Goal: Information Seeking & Learning: Learn about a topic

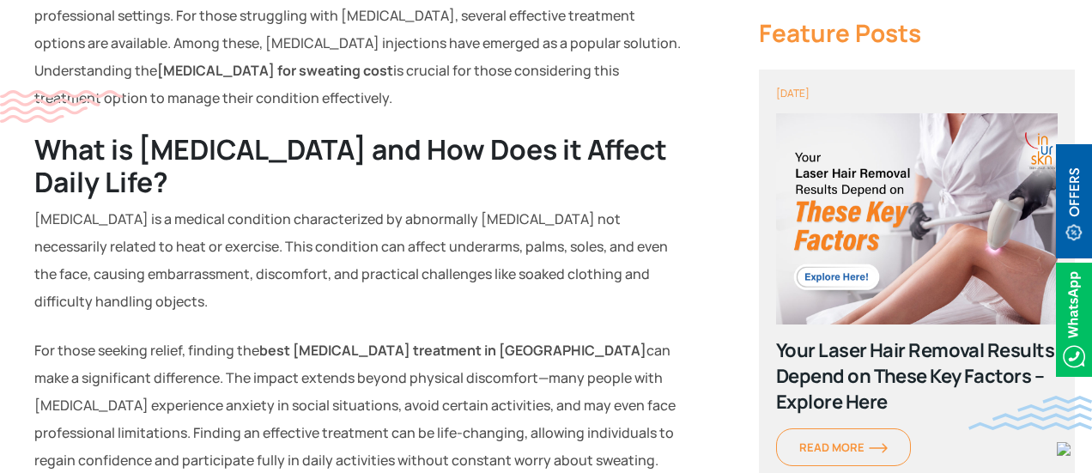
scroll to position [661, 0]
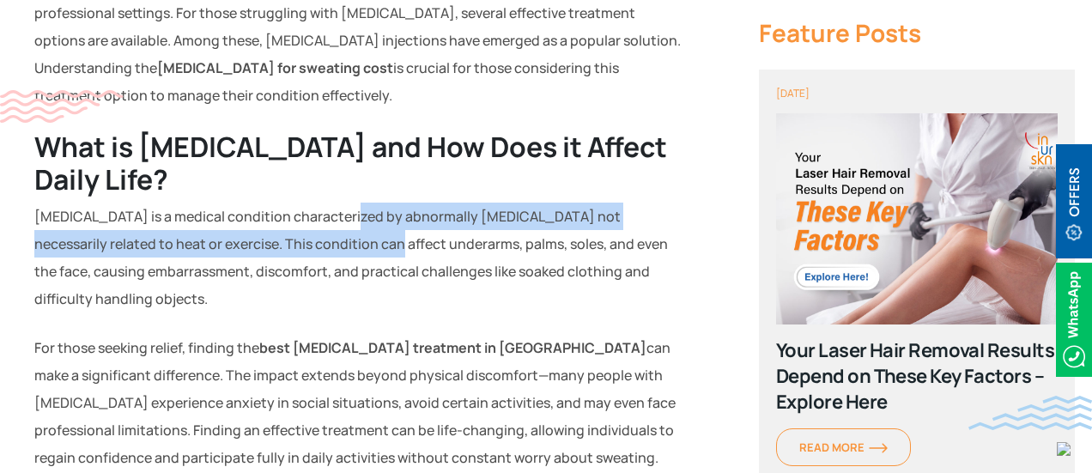
drag, startPoint x: 306, startPoint y: 233, endPoint x: 338, endPoint y: 220, distance: 35.1
click at [338, 220] on p "[MEDICAL_DATA] is a medical condition characterized by abnormally [MEDICAL_DATA…" at bounding box center [360, 258] width 653 height 110
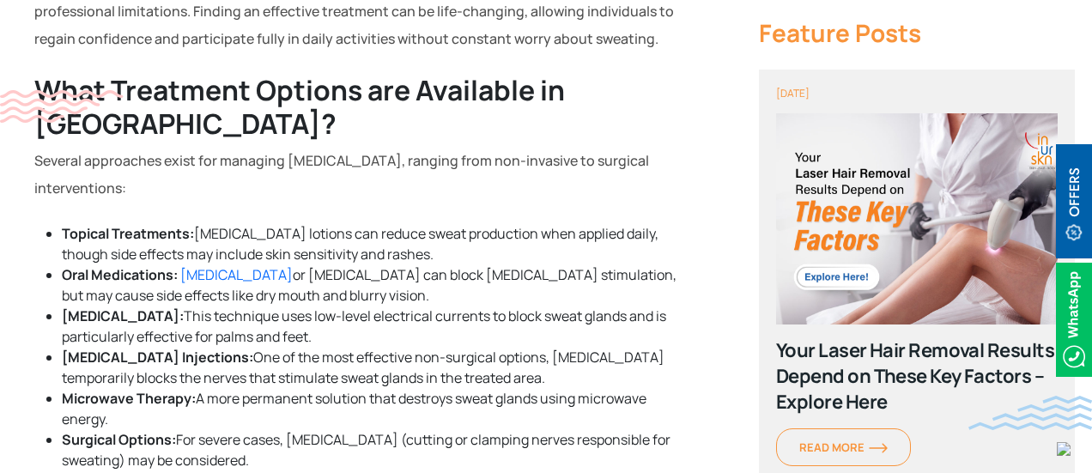
scroll to position [1081, 0]
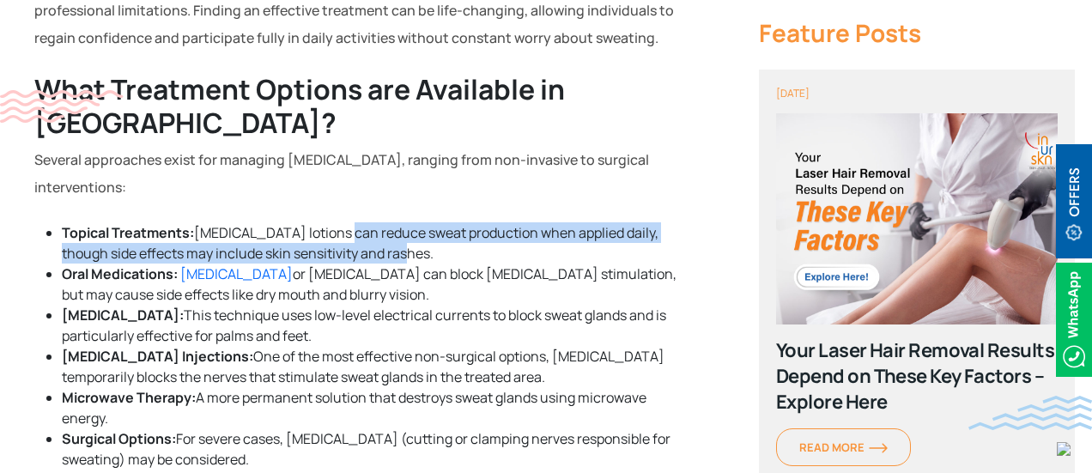
drag, startPoint x: 346, startPoint y: 226, endPoint x: 398, endPoint y: 253, distance: 58.4
click at [398, 253] on li "Topical Treatments: [MEDICAL_DATA] lotions can reduce sweat production when app…" at bounding box center [374, 242] width 625 height 41
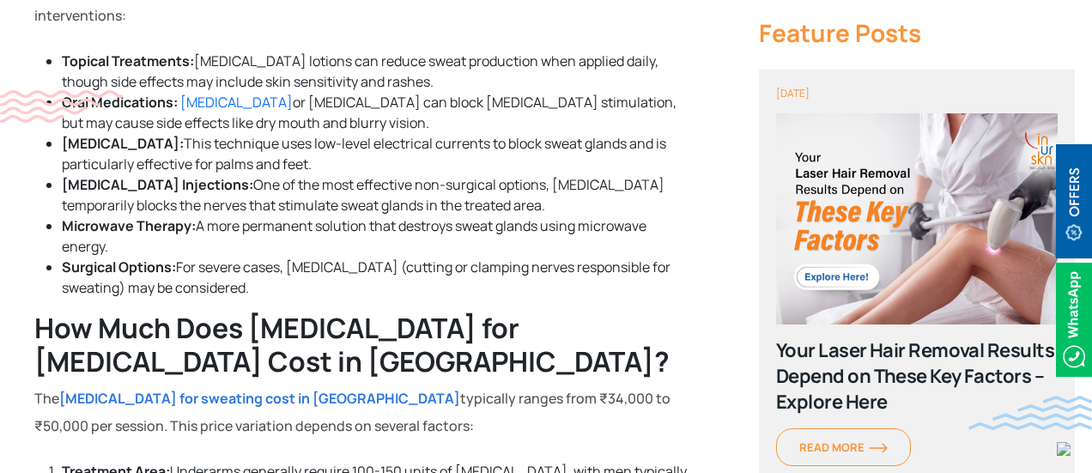
scroll to position [1254, 0]
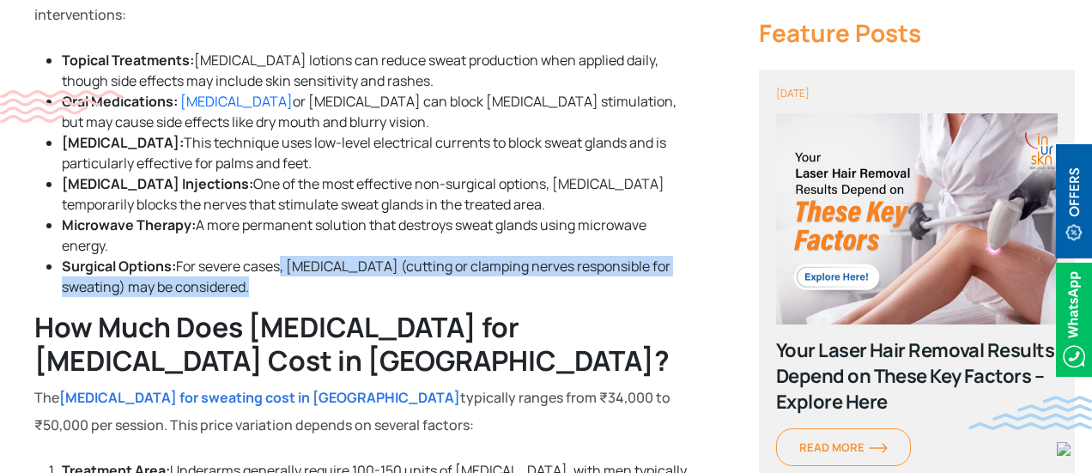
drag, startPoint x: 276, startPoint y: 257, endPoint x: 340, endPoint y: 295, distance: 75.1
click at [340, 295] on li "Surgical Options: For severe cases, [MEDICAL_DATA] (cutting or clamping nerves …" at bounding box center [374, 276] width 625 height 41
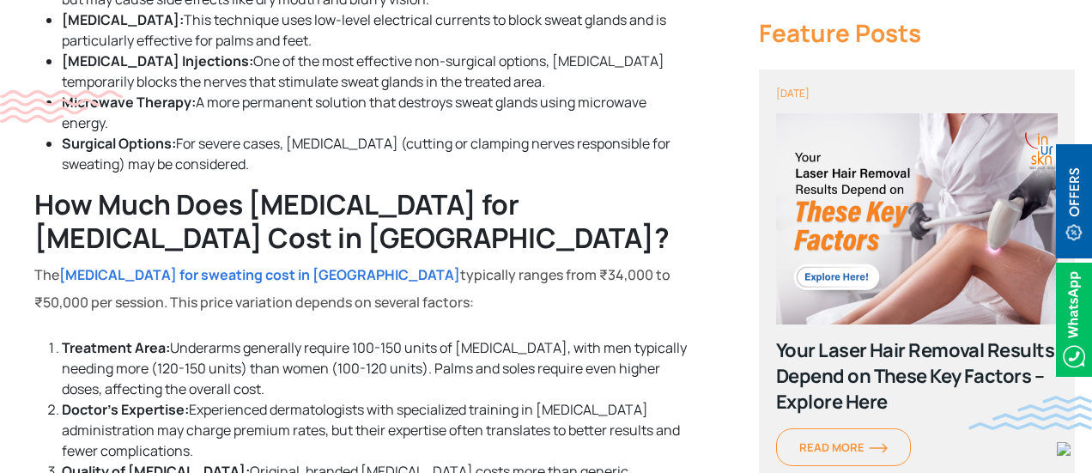
click at [340, 295] on p "The [MEDICAL_DATA] for sweating cost in [GEOGRAPHIC_DATA] typically ranges from…" at bounding box center [360, 288] width 653 height 55
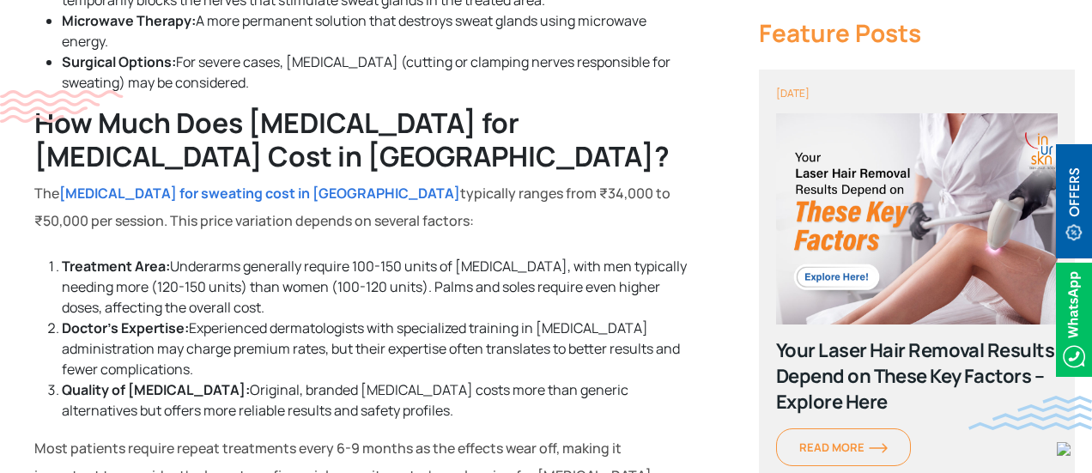
scroll to position [1459, 0]
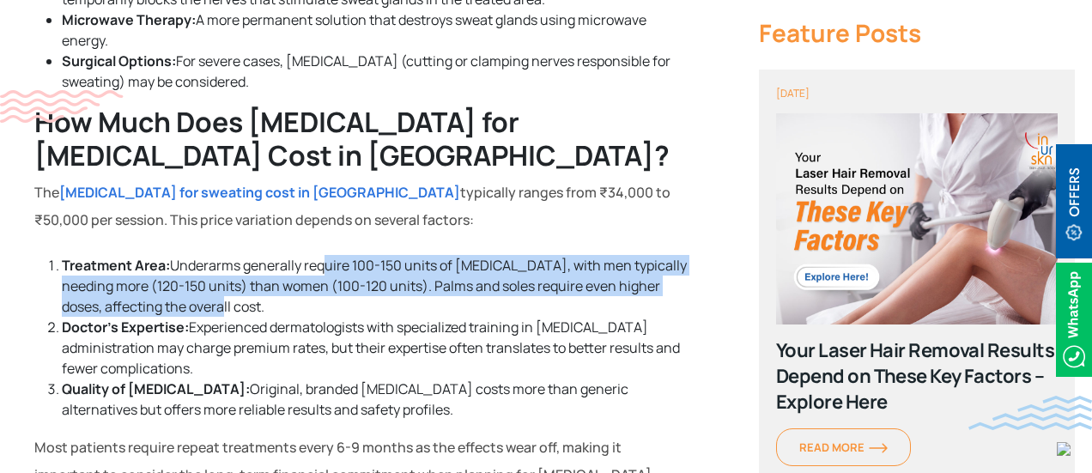
drag, startPoint x: 323, startPoint y: 257, endPoint x: 364, endPoint y: 307, distance: 65.3
click at [364, 307] on li "Treatment Area: Underarms generally require 100-150 units of [MEDICAL_DATA], wi…" at bounding box center [374, 286] width 625 height 62
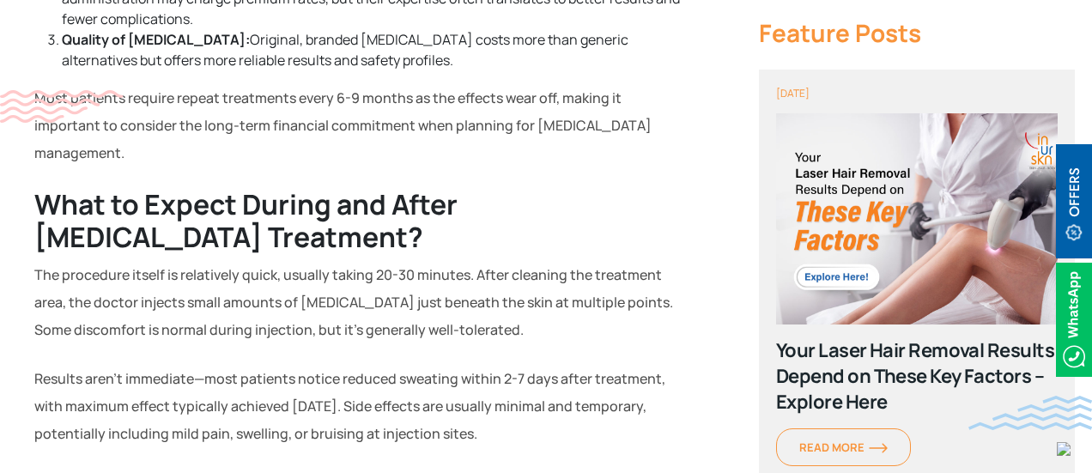
scroll to position [1809, 0]
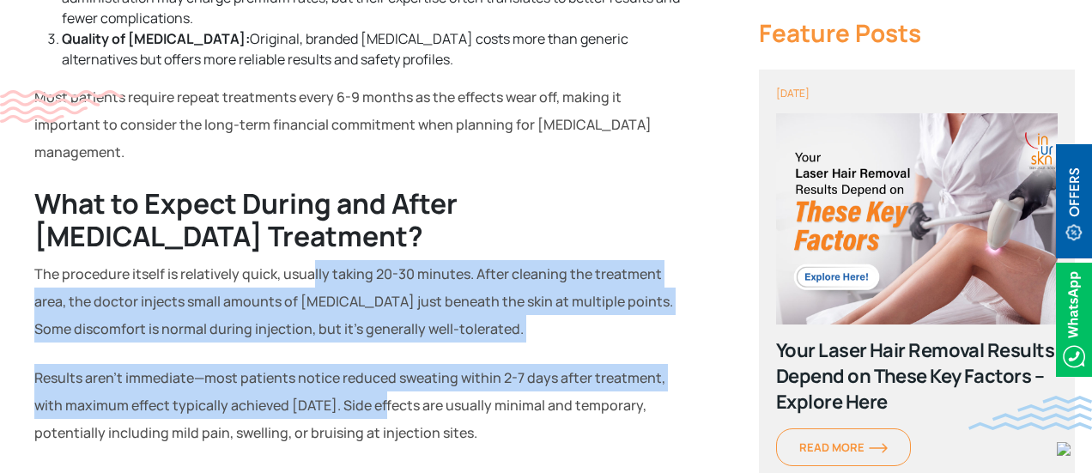
drag, startPoint x: 311, startPoint y: 255, endPoint x: 390, endPoint y: 385, distance: 151.8
click at [390, 385] on p "Results aren’t immediate—most patients notice reduced sweating within 2-7 days …" at bounding box center [360, 405] width 653 height 82
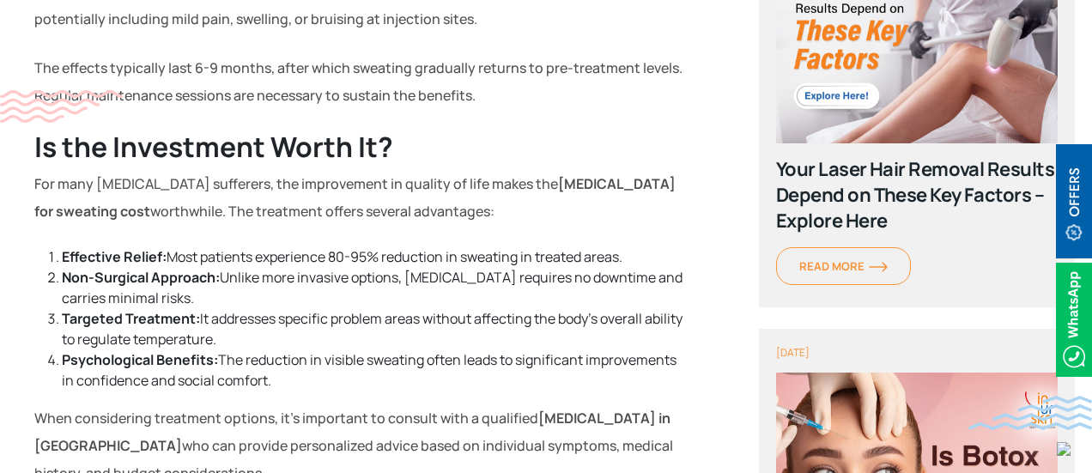
scroll to position [2224, 0]
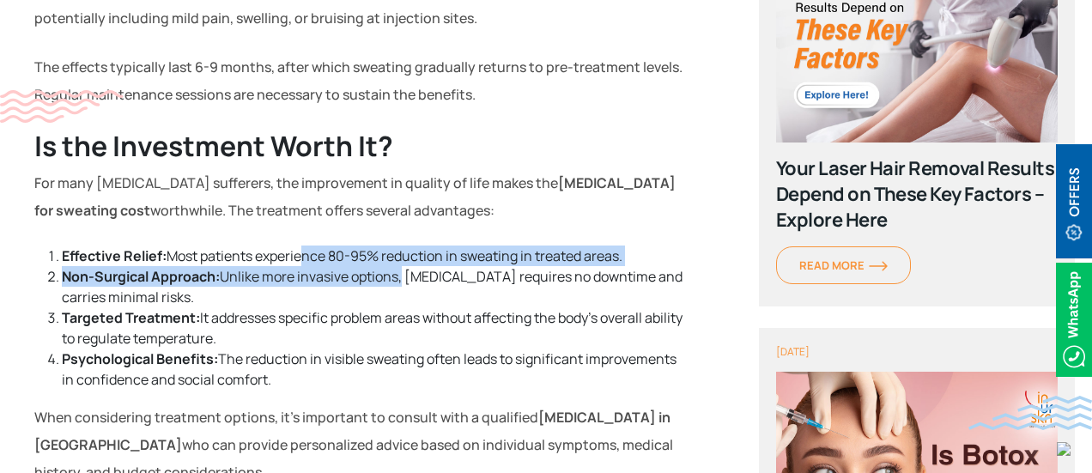
drag, startPoint x: 302, startPoint y: 228, endPoint x: 404, endPoint y: 244, distance: 102.6
click at [404, 246] on ol "Effective Relief: Most patients experience 80-95% reduction in sweating in trea…" at bounding box center [360, 318] width 653 height 144
click at [404, 266] on li "Non-Surgical Approach: Unlike more invasive options, [MEDICAL_DATA] requires no…" at bounding box center [374, 286] width 625 height 41
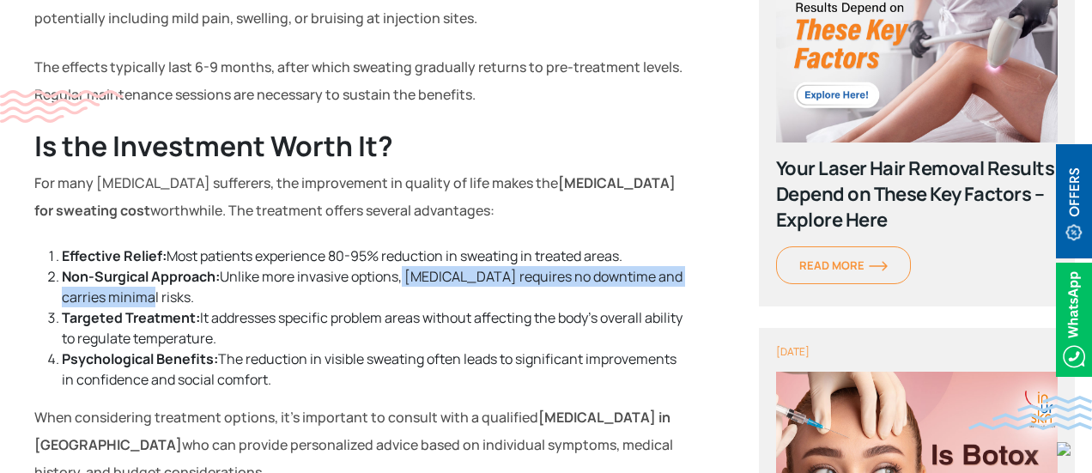
drag, startPoint x: 404, startPoint y: 244, endPoint x: 425, endPoint y: 276, distance: 38.3
click at [425, 276] on li "Non-Surgical Approach: Unlike more invasive options, [MEDICAL_DATA] requires no…" at bounding box center [374, 286] width 625 height 41
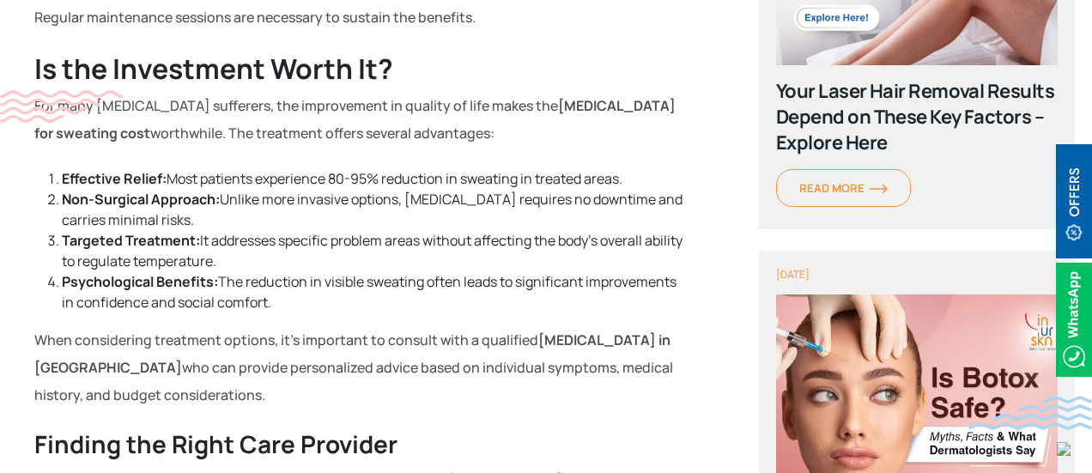
scroll to position [2304, 0]
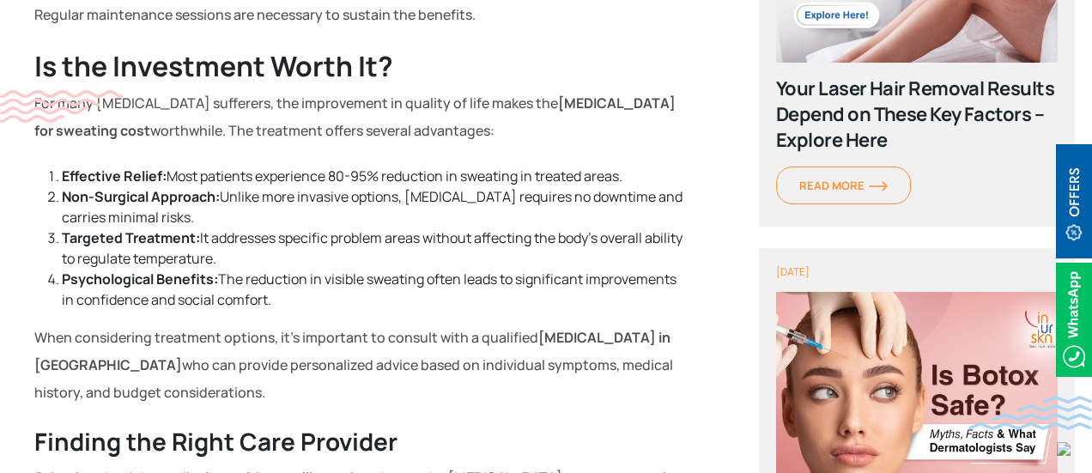
drag, startPoint x: 227, startPoint y: 209, endPoint x: 342, endPoint y: 222, distance: 115.8
click at [342, 228] on li "Targeted Treatment: It addresses specific problem areas without affecting the b…" at bounding box center [374, 248] width 625 height 41
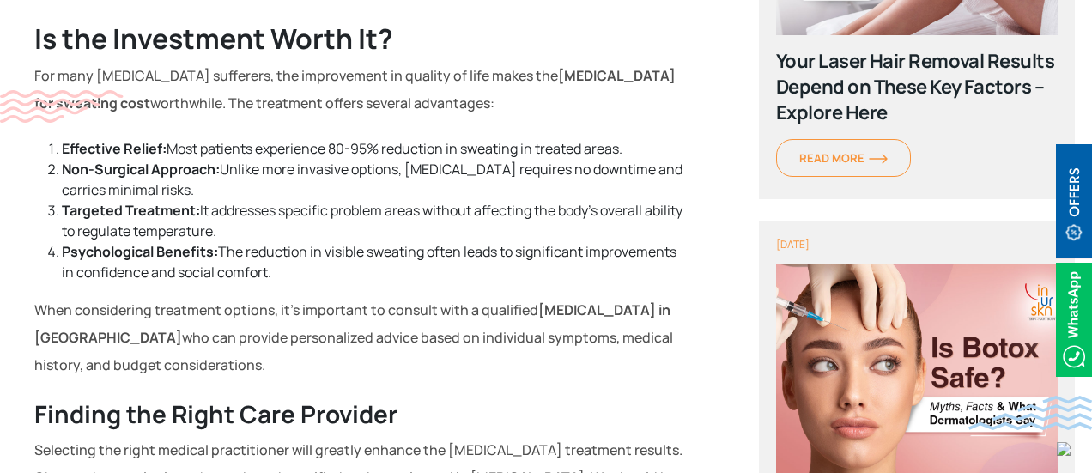
scroll to position [2332, 0]
drag, startPoint x: 237, startPoint y: 223, endPoint x: 340, endPoint y: 253, distance: 107.3
click at [340, 253] on li "Psychological Benefits: The reduction in visible sweating often leads to signif…" at bounding box center [374, 260] width 625 height 41
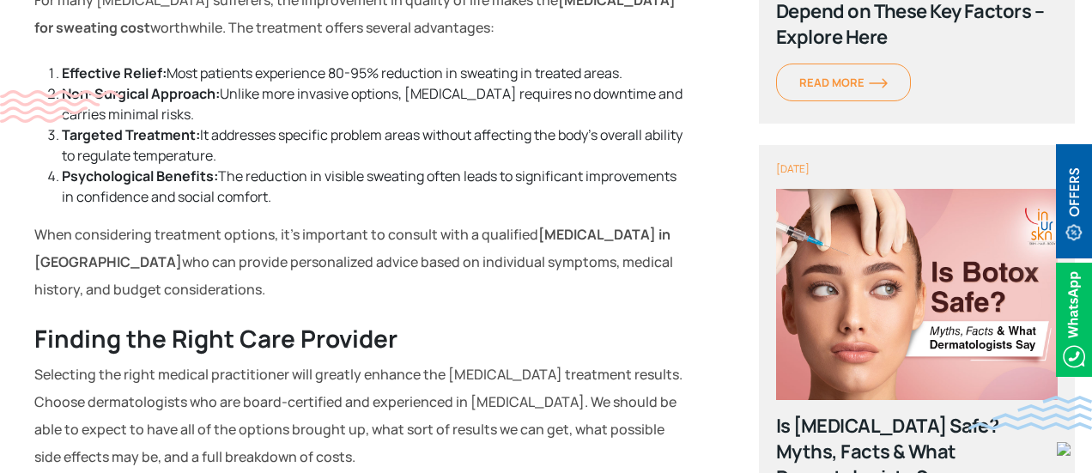
scroll to position [2407, 0]
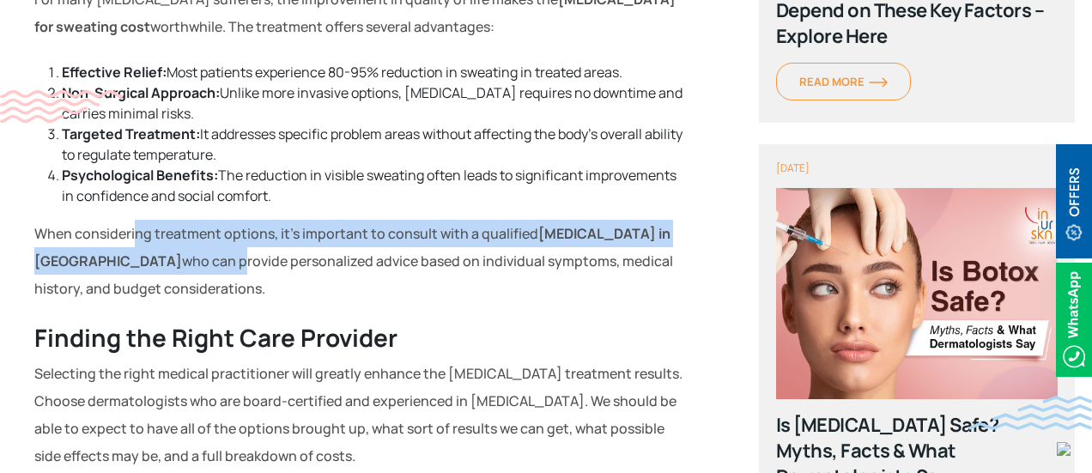
drag, startPoint x: 134, startPoint y: 216, endPoint x: 150, endPoint y: 241, distance: 30.5
click at [150, 241] on p "When considering treatment options, it’s important to consult with a qualified …" at bounding box center [360, 261] width 653 height 82
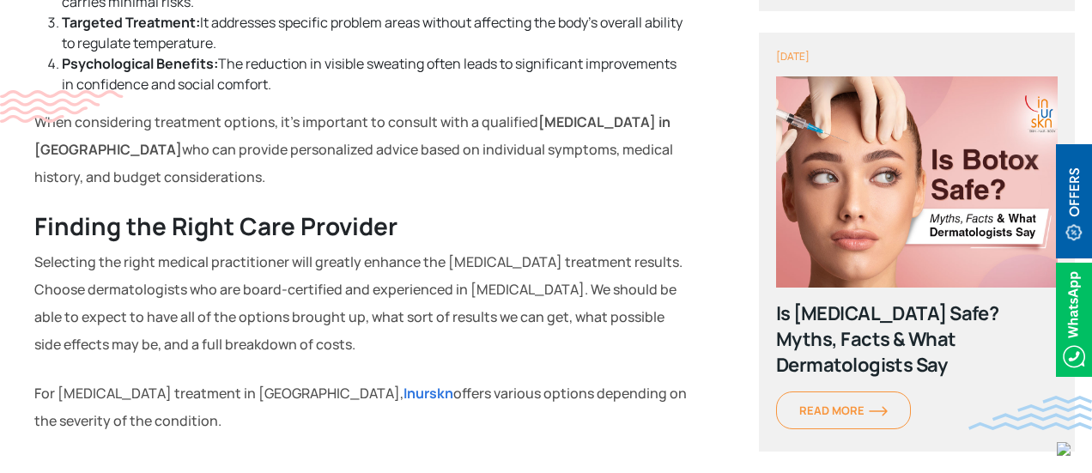
scroll to position [2522, 0]
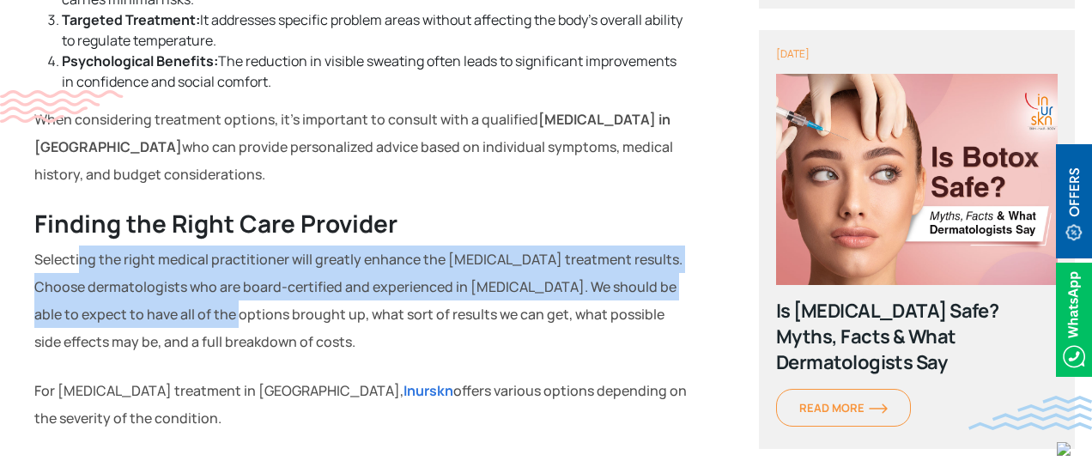
drag, startPoint x: 82, startPoint y: 219, endPoint x: 224, endPoint y: 291, distance: 159.0
click at [224, 291] on p "Selecting the right medical practitioner will greatly enhance the [MEDICAL_DATA…" at bounding box center [360, 301] width 653 height 110
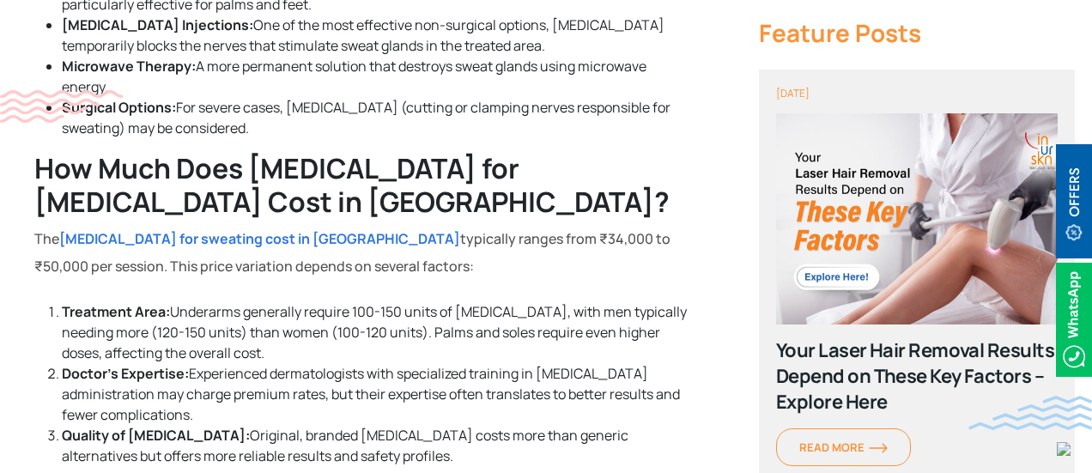
scroll to position [1418, 0]
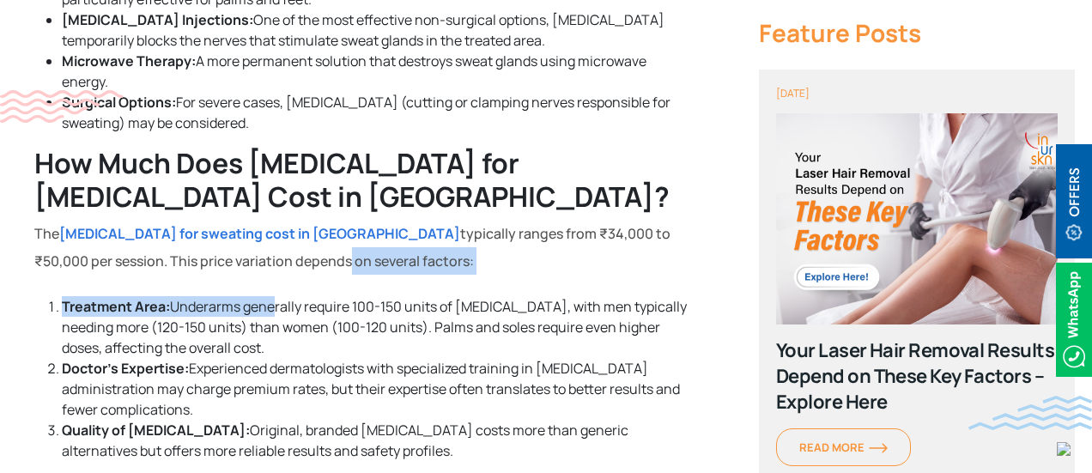
drag, startPoint x: 174, startPoint y: 252, endPoint x: 272, endPoint y: 287, distance: 104.0
click at [272, 287] on div "[MEDICAL_DATA] can significantly impact daily life, affecting confidence and co…" at bounding box center [360, 334] width 721 height 2515
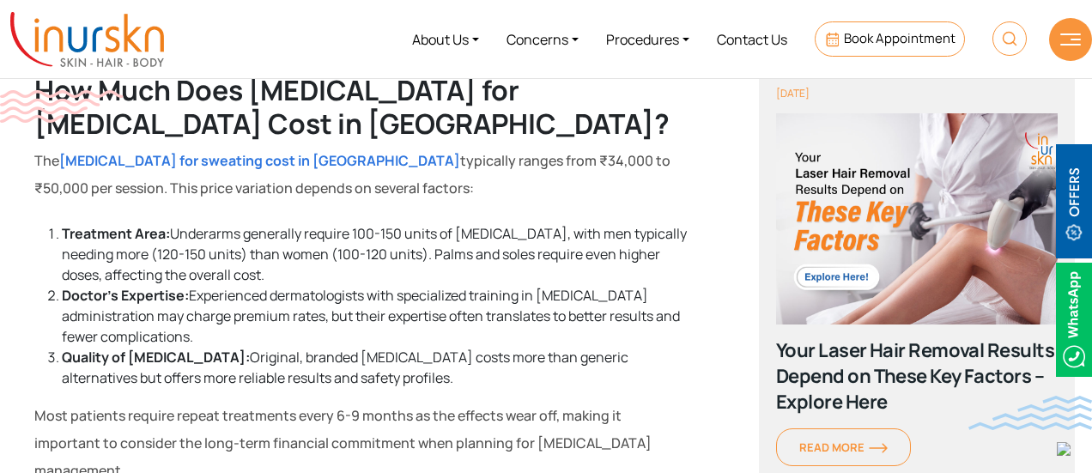
scroll to position [1474, 0]
